Goal: Information Seeking & Learning: Learn about a topic

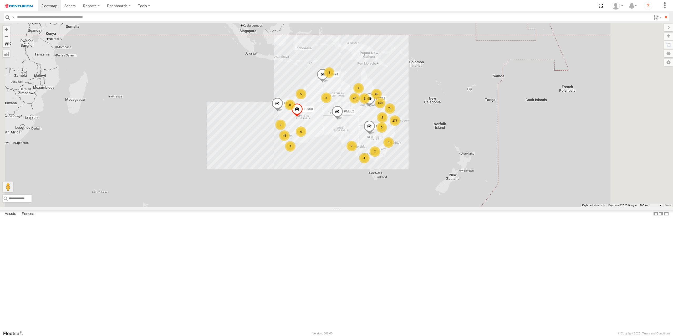
select select "**********"
click at [49, 16] on input "text" at bounding box center [333, 17] width 636 height 8
click at [663, 13] on input "**" at bounding box center [666, 17] width 6 height 8
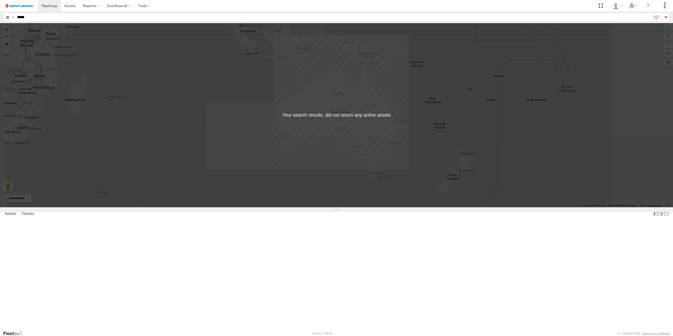
click at [30, 18] on input "*****" at bounding box center [333, 17] width 636 height 8
type input "*****"
click at [663, 13] on input "**" at bounding box center [666, 17] width 6 height 8
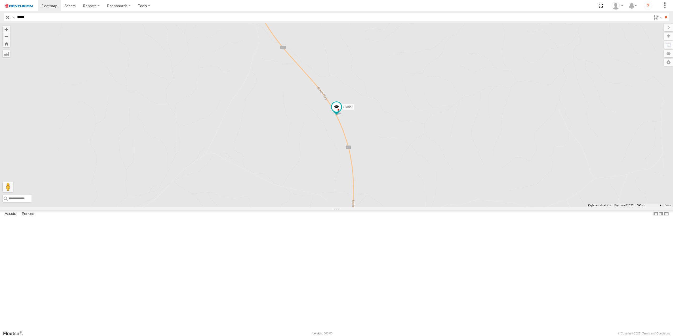
click at [0, 0] on div "PM852" at bounding box center [0, 0] width 0 height 0
click at [0, 0] on span at bounding box center [0, 0] width 0 height 0
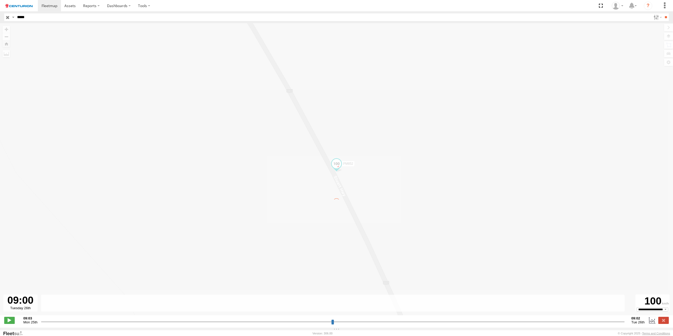
type input "**********"
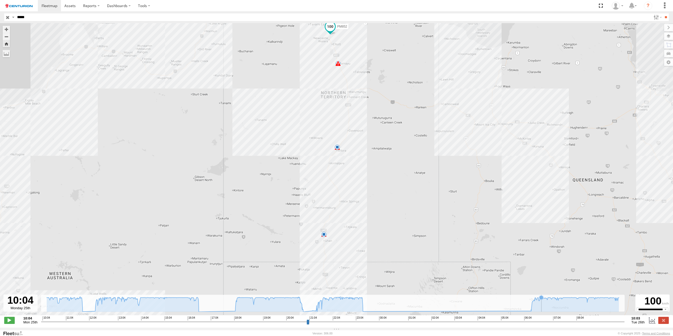
click at [542, 306] on icon at bounding box center [333, 304] width 572 height 15
click at [567, 306] on icon at bounding box center [333, 304] width 572 height 15
click at [347, 312] on icon at bounding box center [333, 304] width 572 height 15
click at [348, 312] on icon at bounding box center [333, 304] width 572 height 15
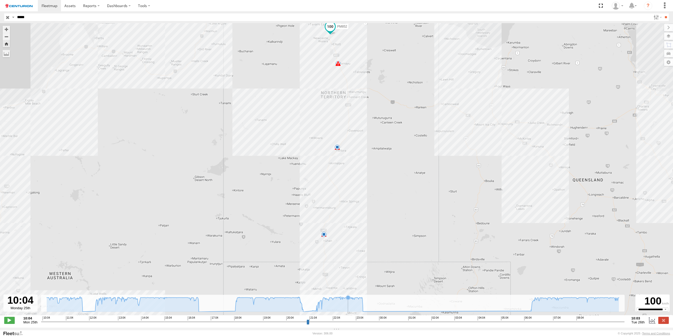
click at [348, 312] on icon at bounding box center [333, 304] width 572 height 15
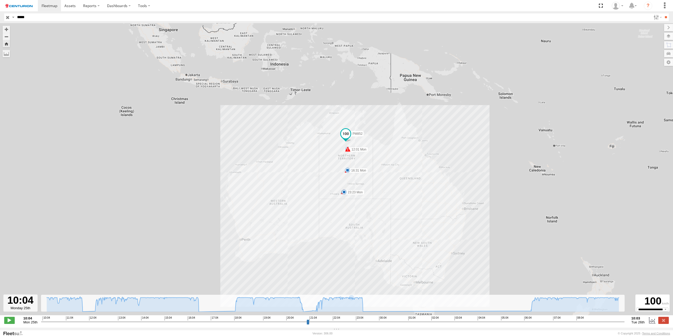
click at [346, 139] on span at bounding box center [345, 133] width 9 height 9
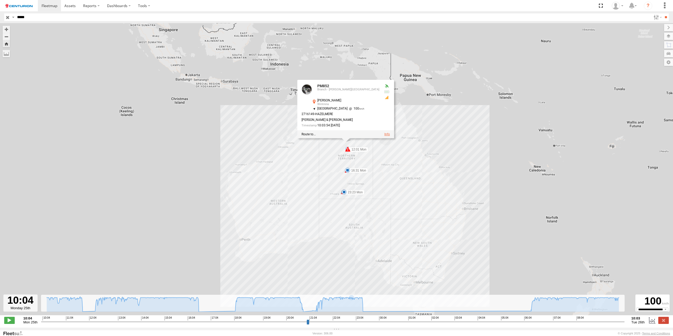
click at [384, 135] on link at bounding box center [387, 135] width 6 height 4
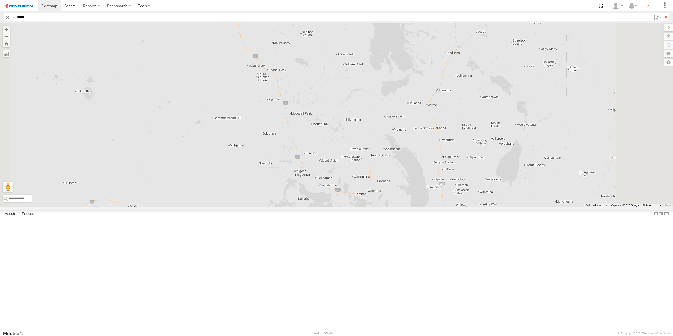
drag, startPoint x: 292, startPoint y: 236, endPoint x: 294, endPoint y: 130, distance: 105.7
click at [294, 130] on div "PM852" at bounding box center [336, 115] width 673 height 184
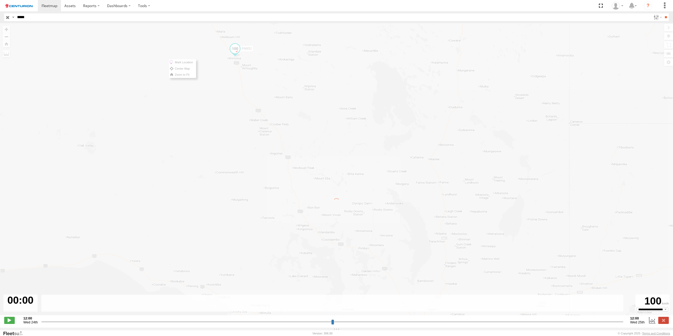
type input "**********"
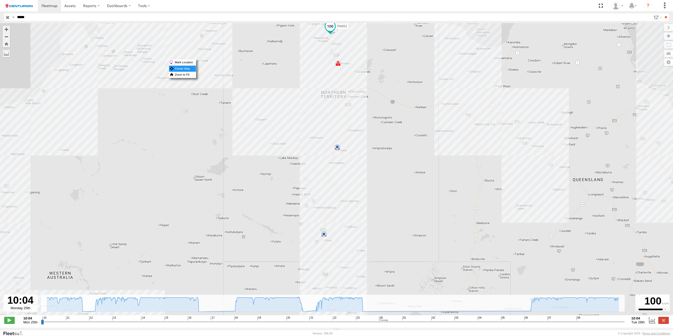
click at [186, 69] on label "Center Map" at bounding box center [182, 69] width 27 height 6
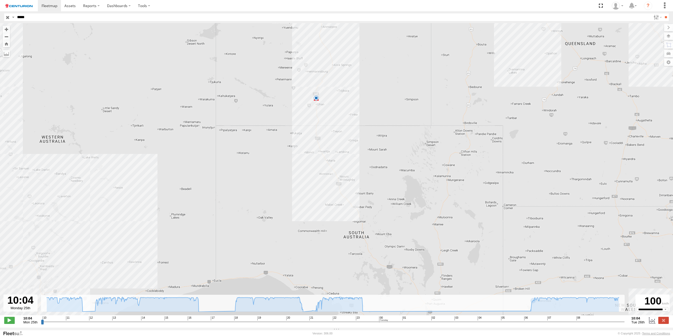
click at [316, 101] on span at bounding box center [316, 97] width 5 height 5
click at [349, 108] on div "PM852 11:38 Mon 11:38 Mon 11:46 Mon 11:54 Mon 12:01 Mon 16:31 Mon 23:23 Mon 11 …" at bounding box center [336, 172] width 673 height 298
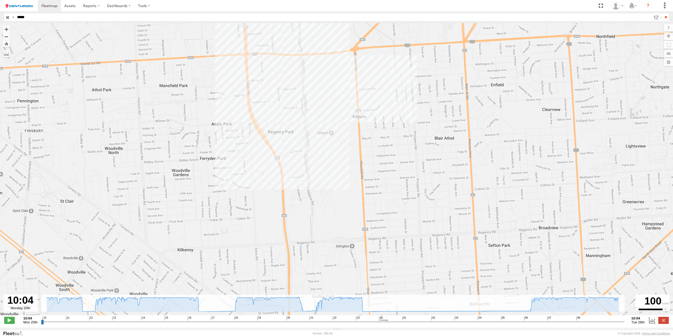
drag, startPoint x: 316, startPoint y: 94, endPoint x: 297, endPoint y: 124, distance: 34.7
click at [298, 124] on div "PM852 11:38 Mon 11:38 Mon 11:46 Mon 11:54 Mon 12:01 Mon 16:31 Mon 23:23 Mon 23:…" at bounding box center [336, 172] width 673 height 298
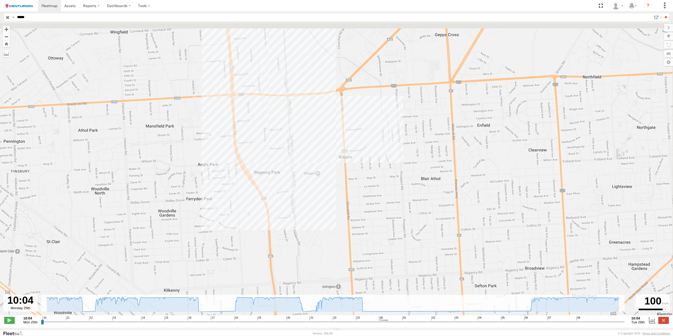
drag, startPoint x: 322, startPoint y: 94, endPoint x: 309, endPoint y: 128, distance: 36.1
click at [311, 127] on div "PM852 11:38 Mon 11:38 Mon 11:46 Mon 11:54 Mon 12:01 Mon 16:31 Mon 23:23 Mon 23:…" at bounding box center [336, 172] width 673 height 298
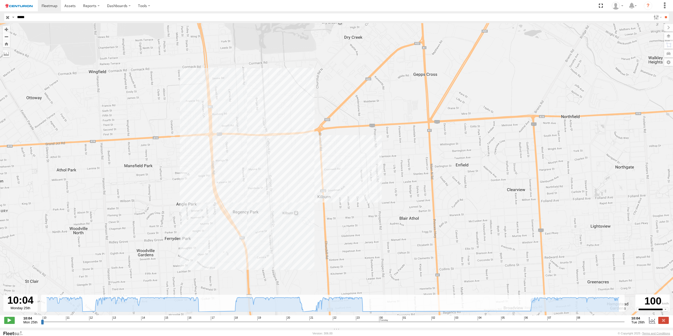
drag, startPoint x: 335, startPoint y: 87, endPoint x: 313, endPoint y: 126, distance: 44.7
click at [313, 126] on div "PM852 11:38 Mon 11:38 Mon 11:46 Mon 11:54 Mon 12:01 Mon 16:31 Mon 23:23 Mon 23:…" at bounding box center [336, 172] width 673 height 298
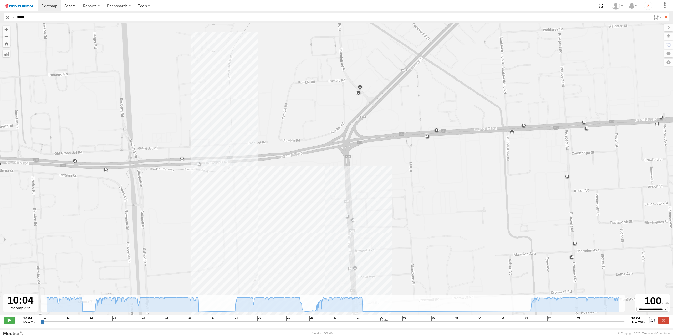
click at [215, 115] on div "PM852 11:38 Mon 11:38 Mon 11:46 Mon 11:54 Mon 12:01 Mon 16:31 Mon 23:23 Mon 23:…" at bounding box center [336, 172] width 673 height 298
click at [307, 233] on div "PM852 11:38 Mon 11:38 Mon 11:46 Mon 11:54 Mon 12:01 Mon 16:31 Mon 23:23 Mon CTC…" at bounding box center [336, 172] width 673 height 298
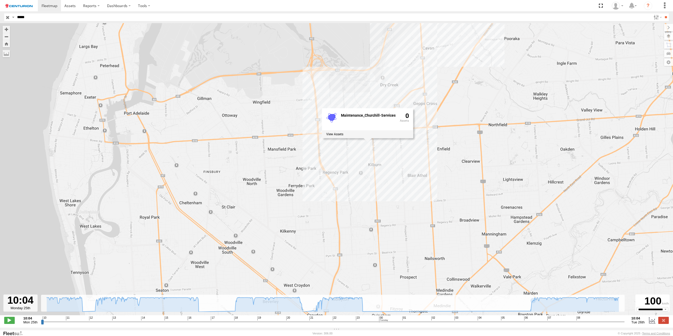
click at [315, 131] on div "PM852 11:38 Mon 11:38 Mon 11:46 Mon 11:54 Mon 12:01 Mon 16:31 Mon 23:23 Mon Mai…" at bounding box center [336, 172] width 673 height 298
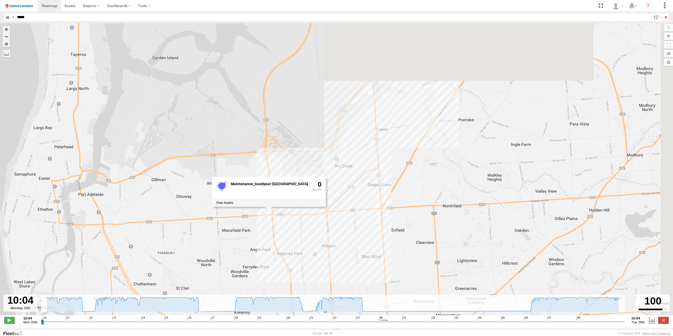
drag, startPoint x: 473, startPoint y: 96, endPoint x: 426, endPoint y: 179, distance: 95.3
click at [426, 179] on div "PM852 11:38 Mon 11:38 Mon 11:46 Mon 11:54 Mon 12:01 Mon 16:31 Mon 23:23 Mon Mai…" at bounding box center [336, 172] width 673 height 298
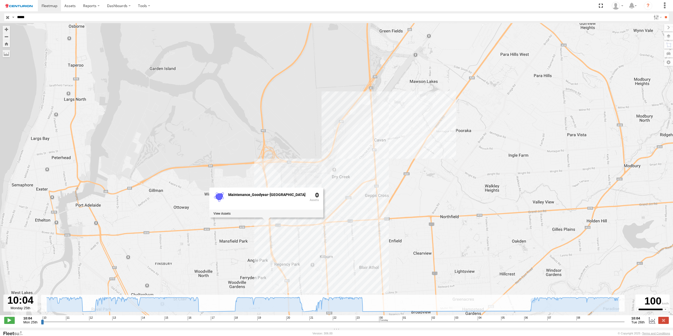
click at [387, 116] on div "PM852 11:38 Mon 11:38 Mon 11:46 Mon 11:54 Mon 12:01 Mon 16:31 Mon 23:23 Mon Mai…" at bounding box center [336, 172] width 673 height 298
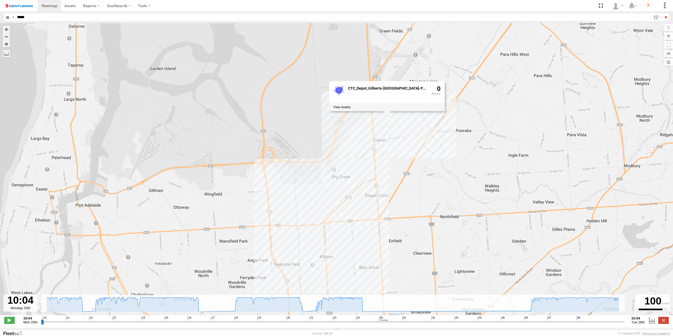
click at [385, 111] on div "CTC_Depot_Gilberts-Cavan-Parking 0" at bounding box center [387, 96] width 116 height 30
click at [389, 111] on div "CTC_Depot_Gilberts-Cavan-Parking 0" at bounding box center [387, 96] width 116 height 30
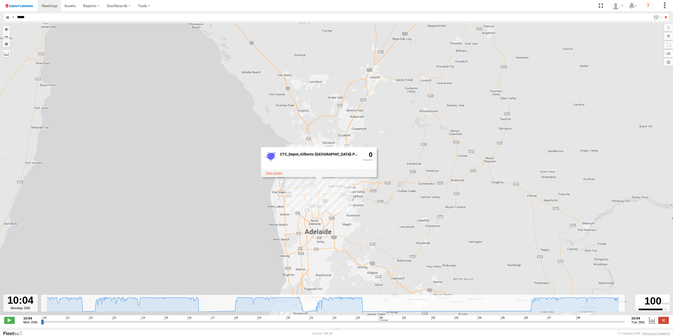
click at [282, 174] on label at bounding box center [273, 173] width 17 height 4
click at [0, 0] on label "×" at bounding box center [0, 0] width 0 height 0
click at [337, 202] on div "PM852 11:38 Mon 11:38 Mon 11:46 Mon 11:54 Mon 12:01 Mon 16:31 Mon 23:23 Mon CTC…" at bounding box center [336, 172] width 673 height 298
click at [309, 196] on div "PM852 11:38 Mon 11:38 Mon 11:46 Mon 11:54 Mon 12:01 Mon 16:31 Mon 23:23 Mon" at bounding box center [336, 172] width 673 height 298
click at [290, 188] on label at bounding box center [285, 187] width 17 height 4
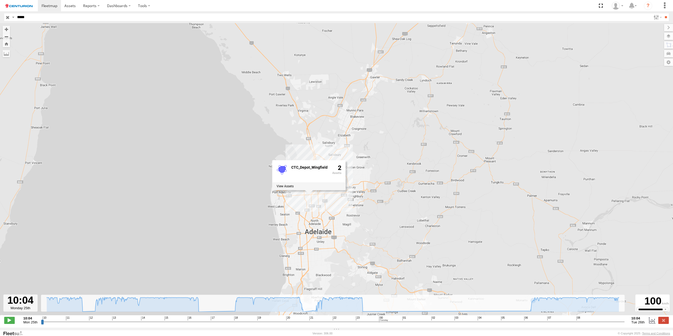
click at [0, 0] on div "CTC_Depot_Wingfield ×" at bounding box center [0, 0] width 0 height 0
click at [0, 0] on label "×" at bounding box center [0, 0] width 0 height 0
click at [373, 206] on div "PM852 11:38 Mon 11:38 Mon 11:46 Mon 11:54 Mon 12:01 Mon 16:31 Mon 23:23 Mon CTC…" at bounding box center [336, 172] width 673 height 298
click at [382, 178] on div "PM852 11:38 Mon 11:38 Mon 11:46 Mon 11:54 Mon 12:01 Mon 16:31 Mon 23:23 Mon CTC…" at bounding box center [336, 172] width 673 height 298
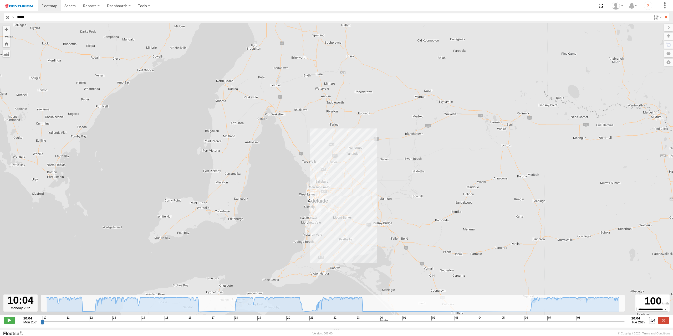
drag, startPoint x: 232, startPoint y: 102, endPoint x: 279, endPoint y: 144, distance: 62.6
click at [279, 144] on div "PM852 11:38 Mon 11:38 Mon 11:46 Mon 11:54 Mon 12:01 Mon 16:31 Mon 23:23 Mon" at bounding box center [336, 172] width 673 height 298
click at [661, 322] on label at bounding box center [663, 320] width 11 height 7
